Goal: Feedback & Contribution: Submit feedback/report problem

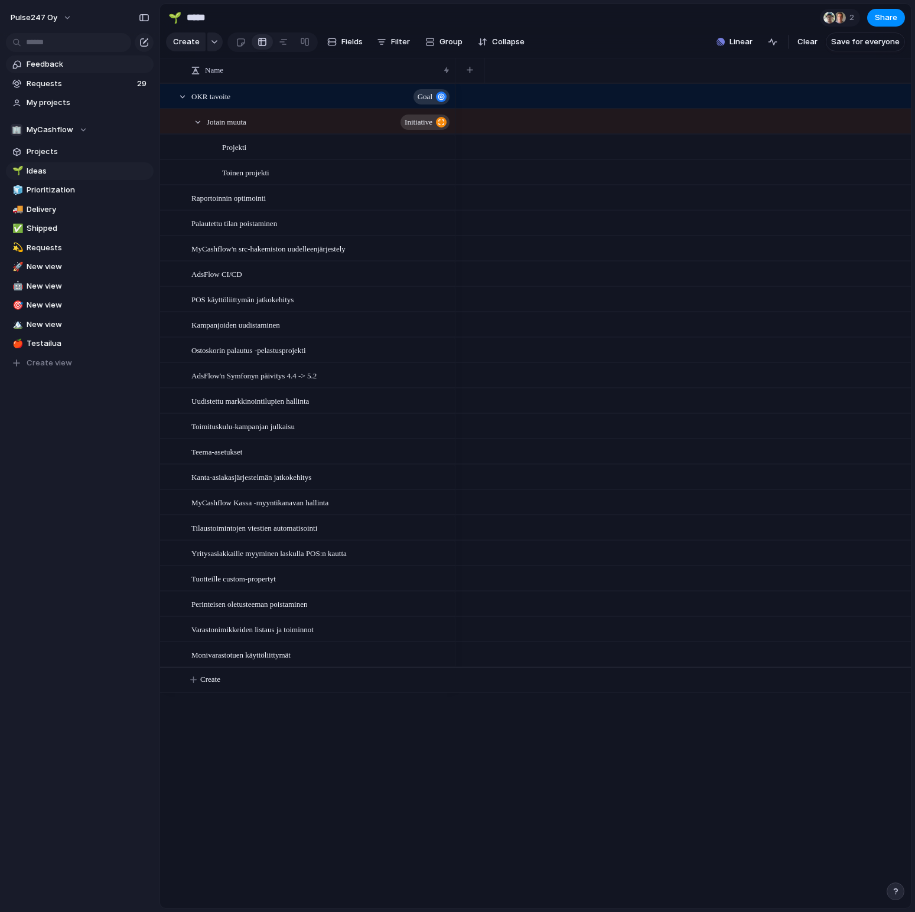
click at [48, 61] on span "Feedback" at bounding box center [88, 64] width 123 height 12
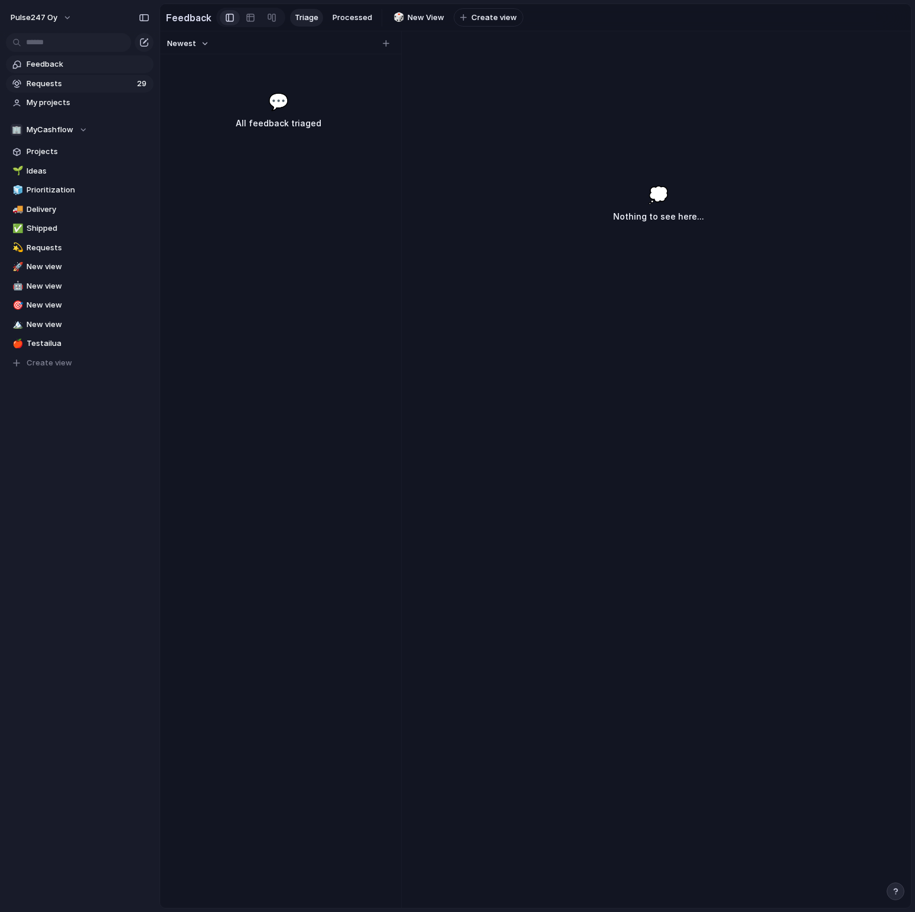
click at [60, 85] on span "Requests" at bounding box center [80, 84] width 107 height 12
